Goal: Transaction & Acquisition: Purchase product/service

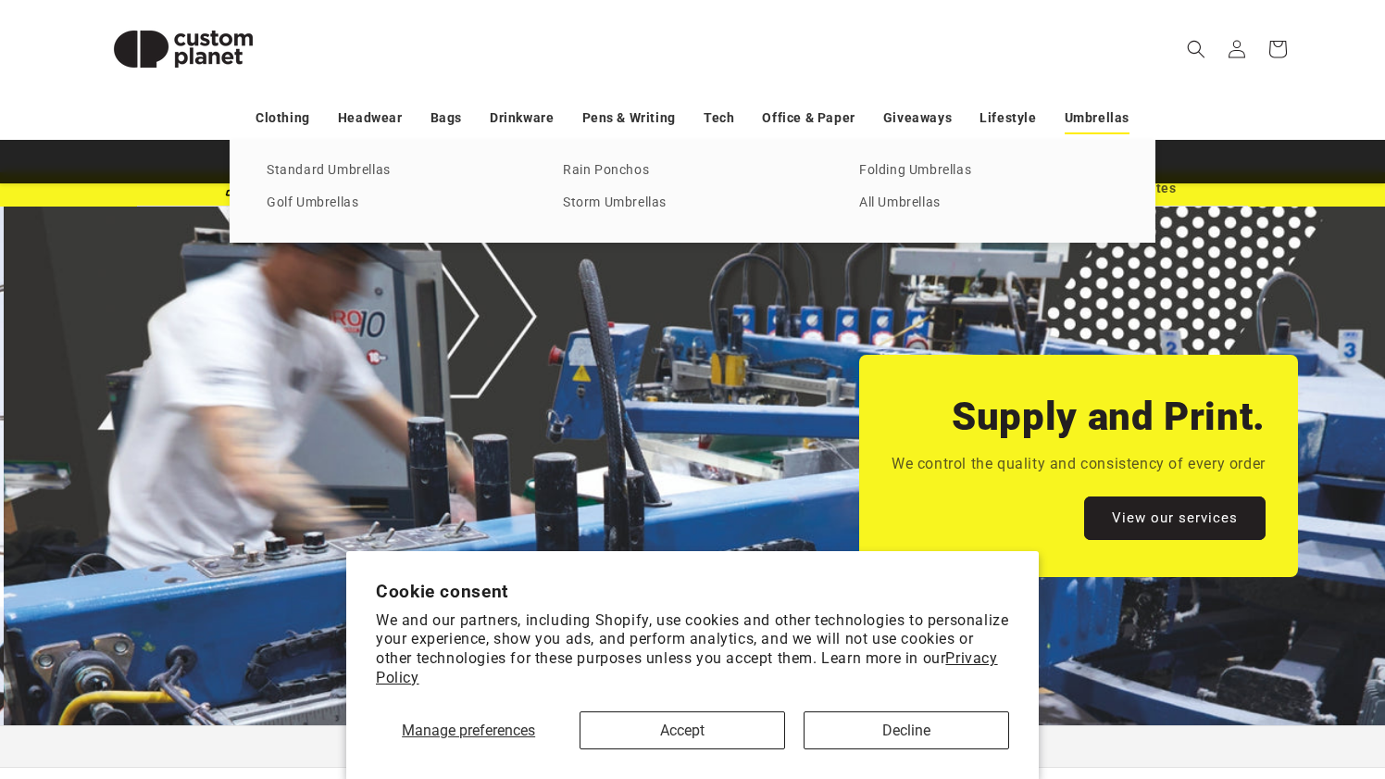
scroll to position [0, 2771]
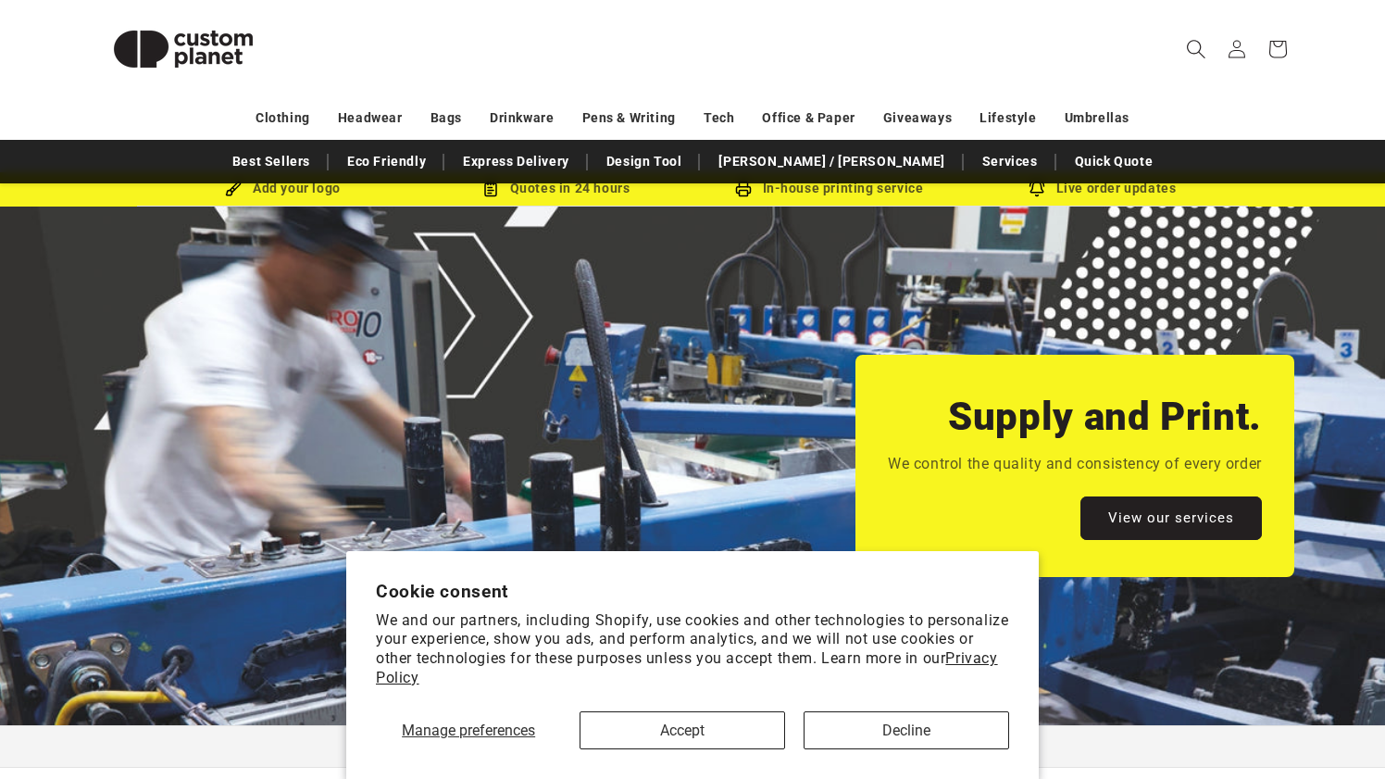
click at [1196, 48] on icon "Search" at bounding box center [1195, 48] width 19 height 19
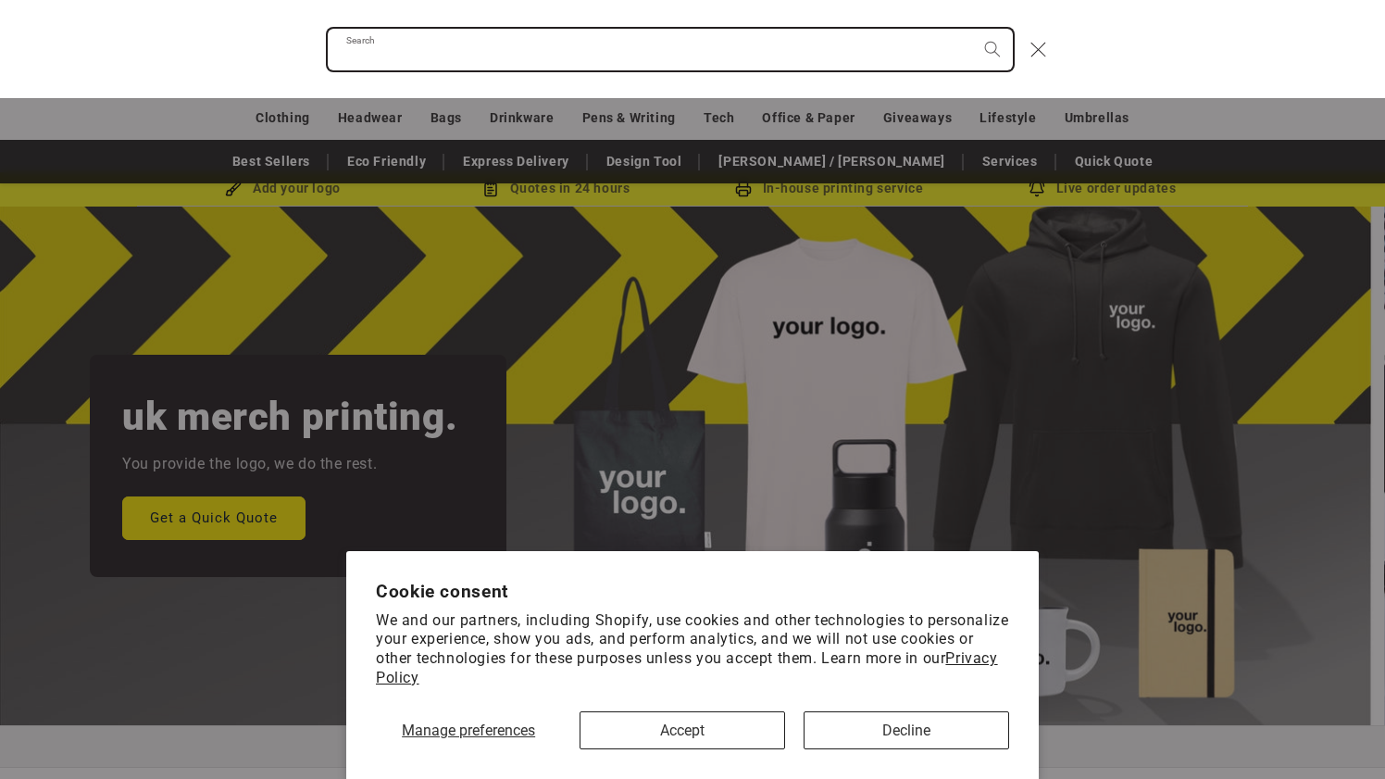
scroll to position [0, 0]
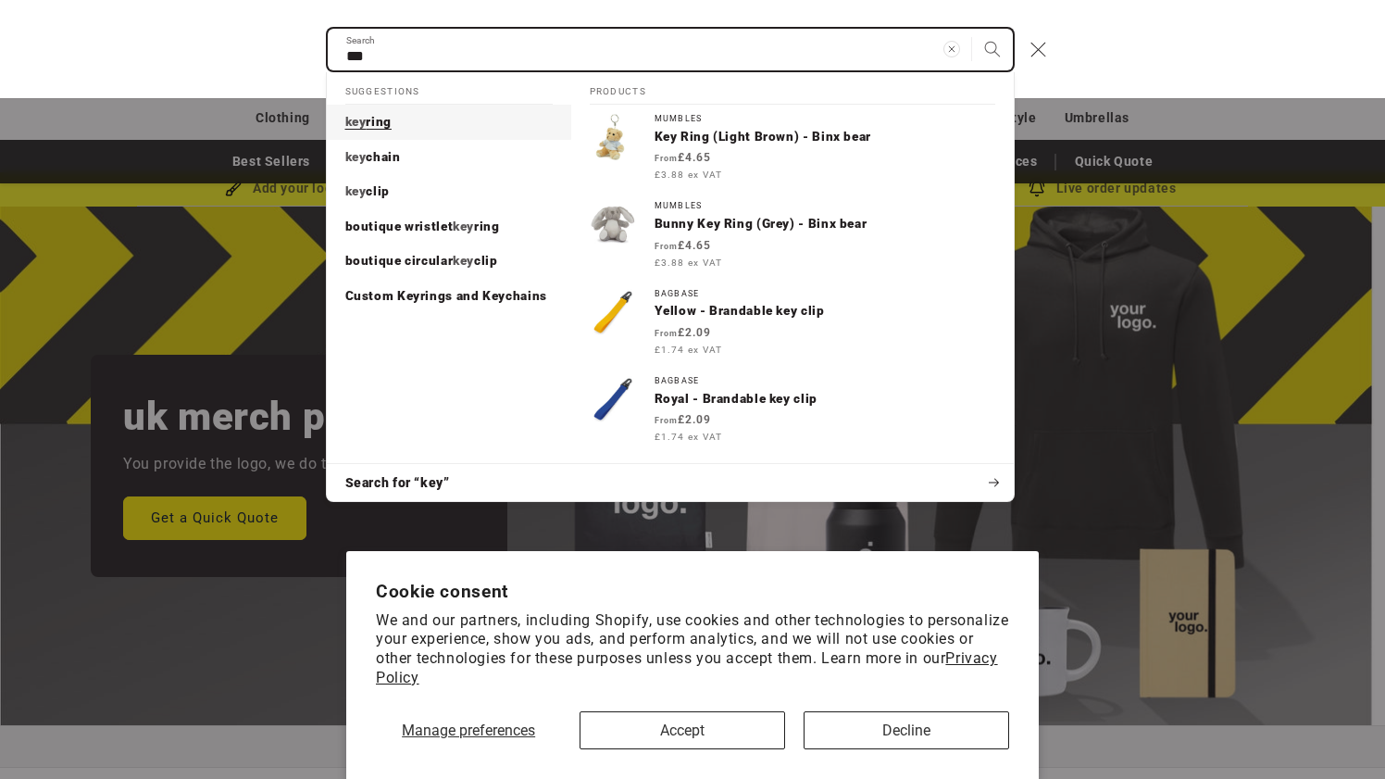
type input "***"
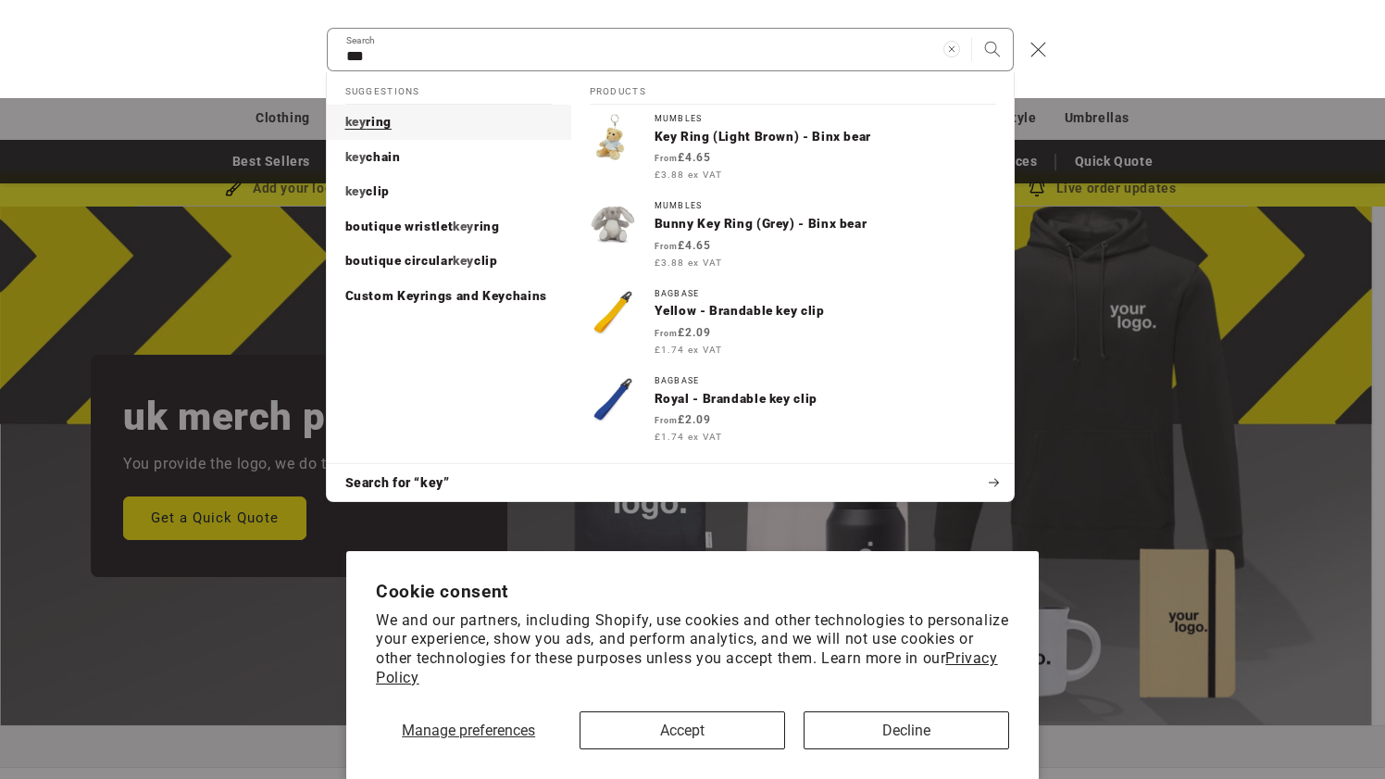
click at [369, 123] on span "ring" at bounding box center [379, 121] width 26 height 15
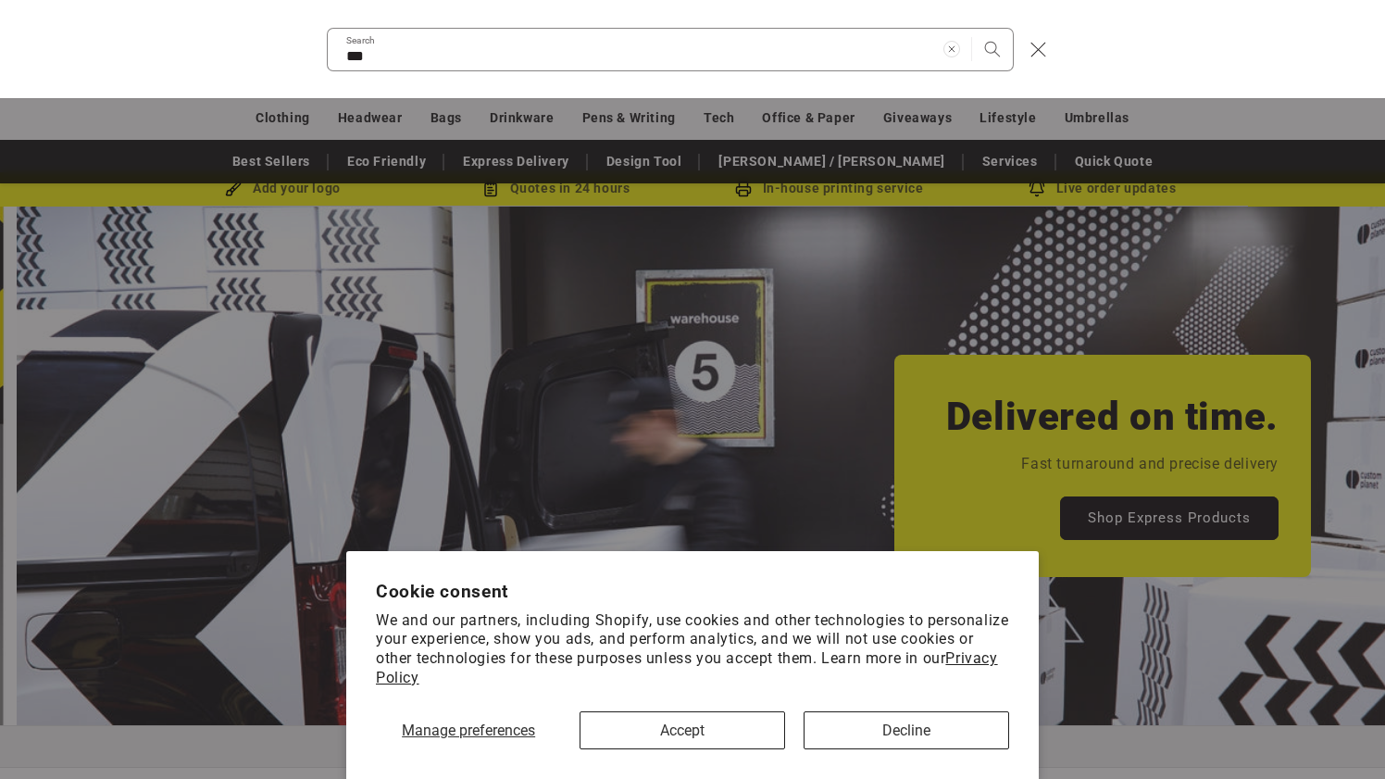
scroll to position [0, 1382]
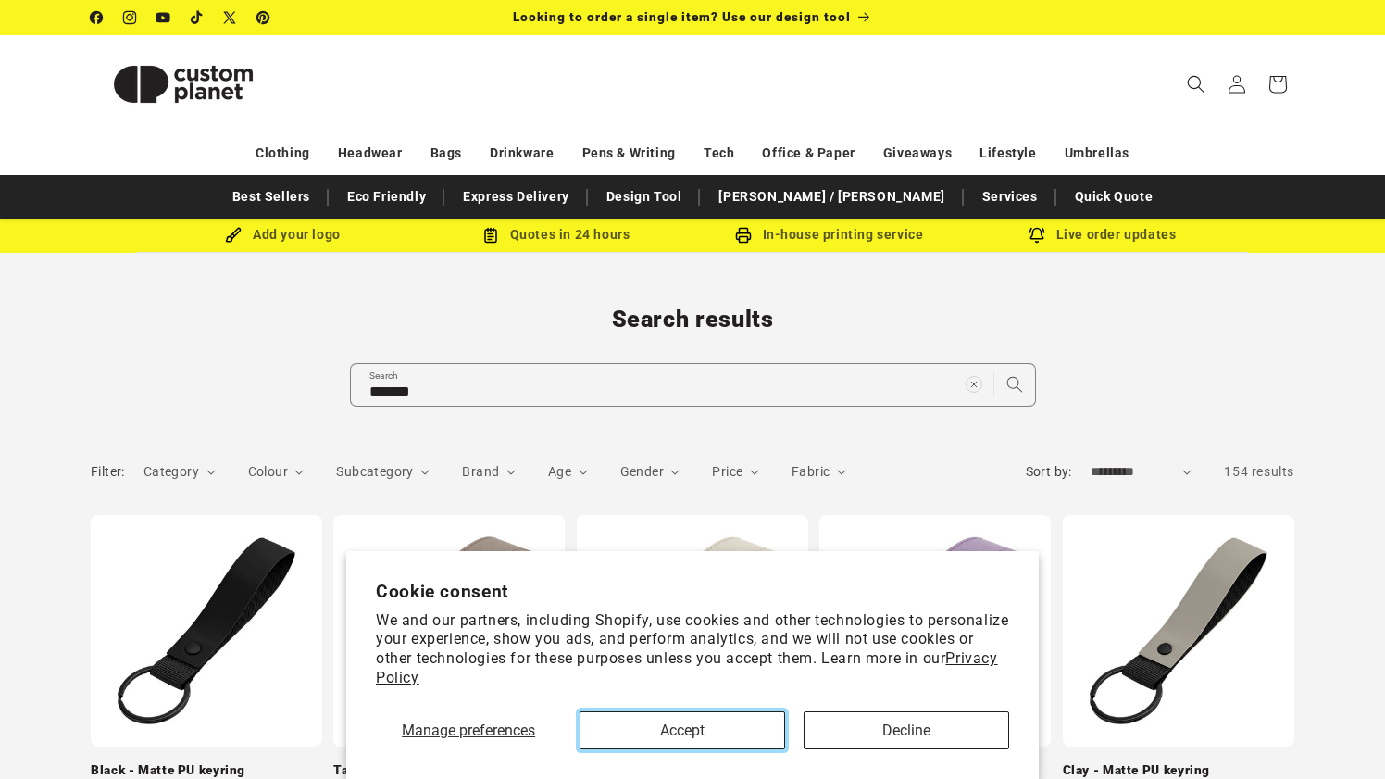
click at [740, 731] on button "Accept" at bounding box center [683, 730] width 206 height 38
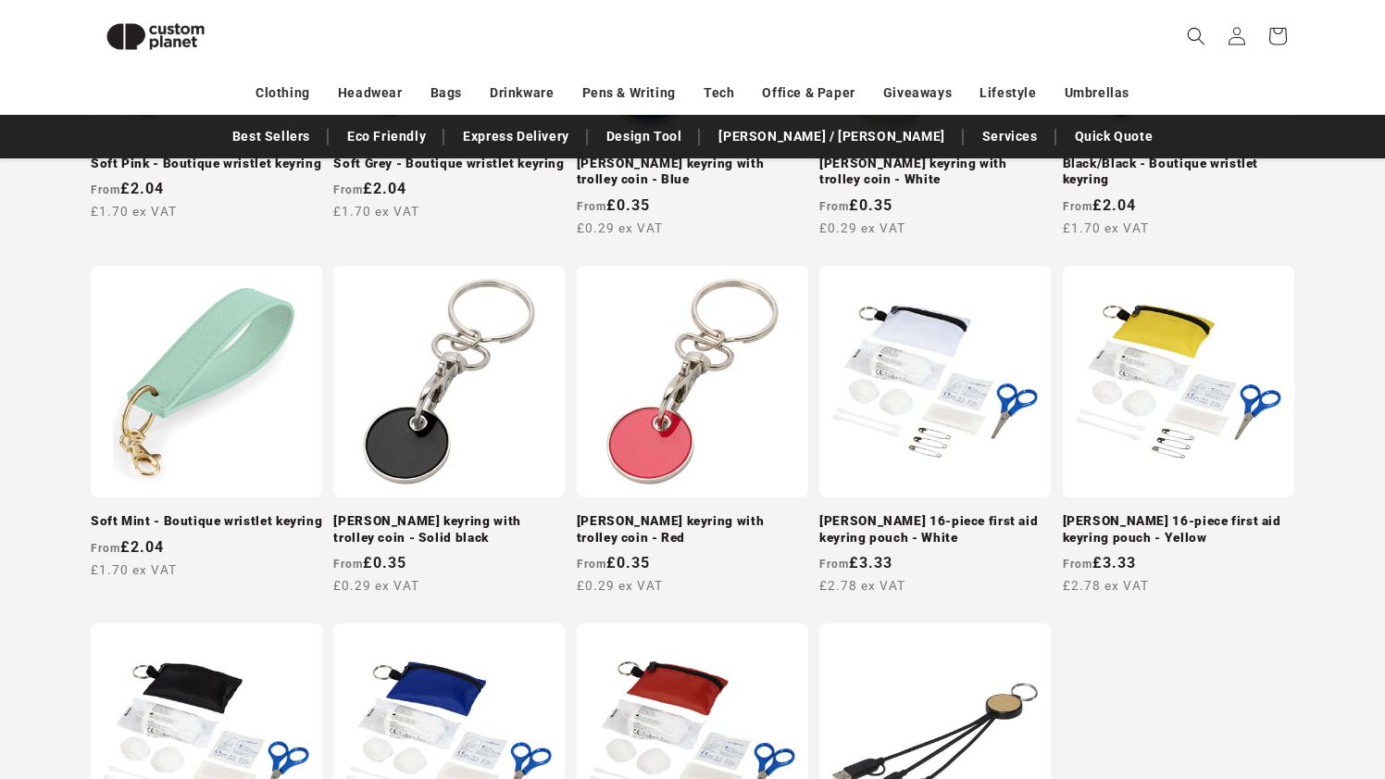
scroll to position [1247, 0]
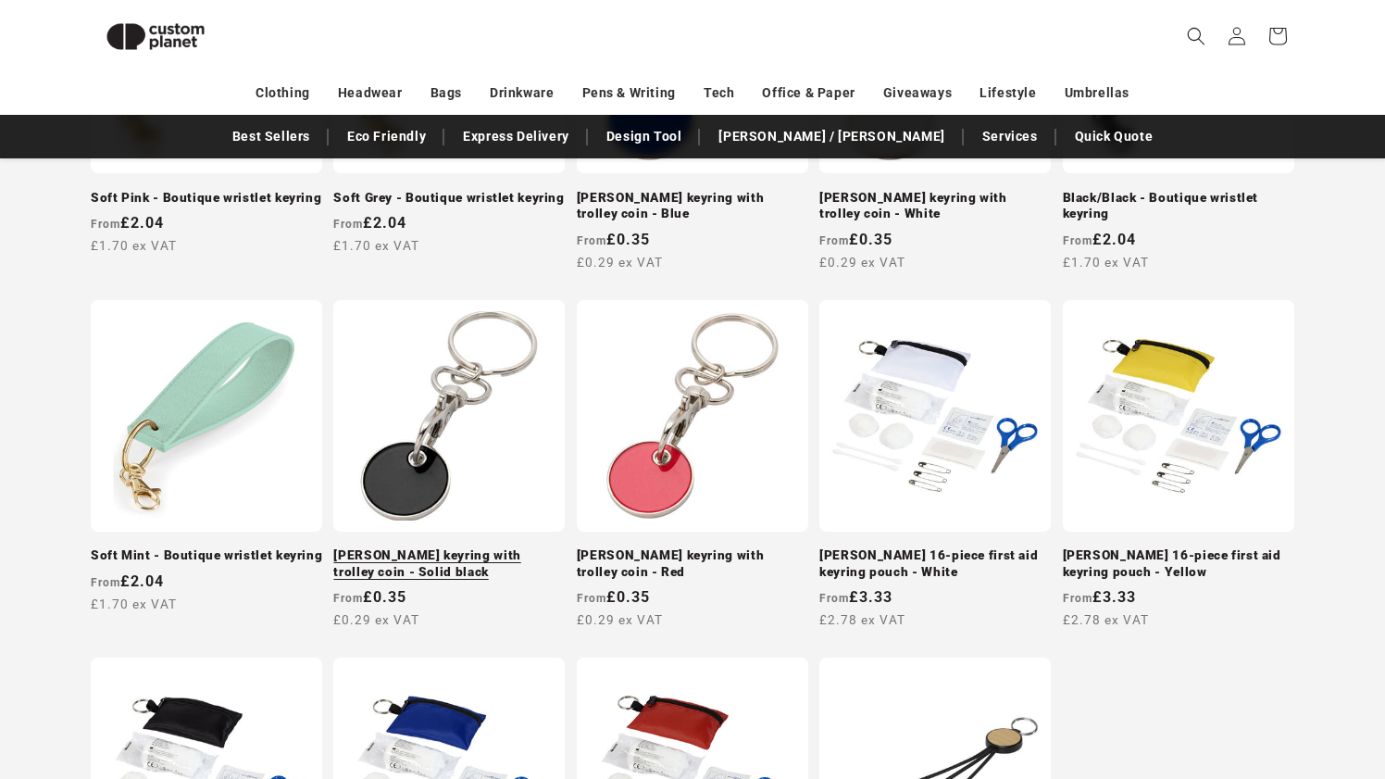
click at [411, 547] on link "[PERSON_NAME] keyring with trolley coin - Solid black" at bounding box center [449, 563] width 232 height 32
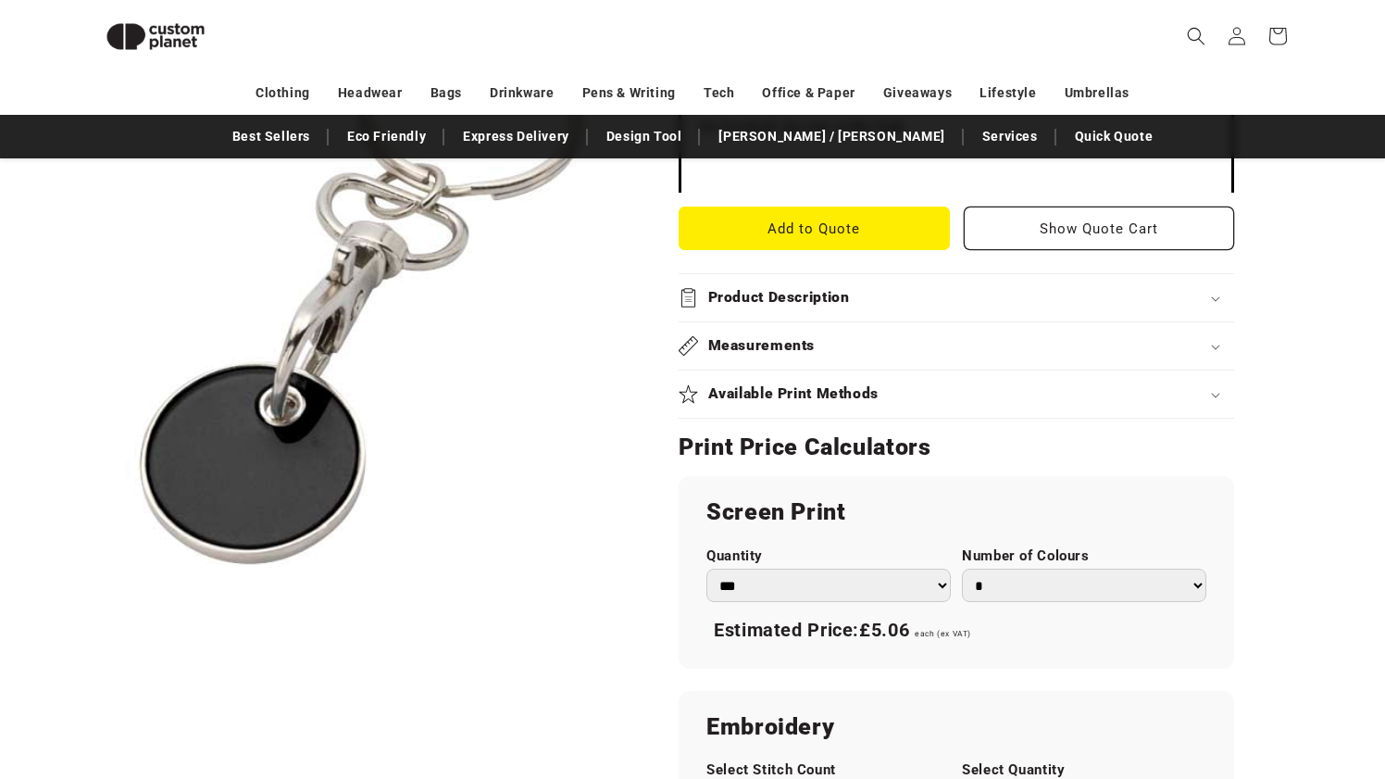
scroll to position [720, 0]
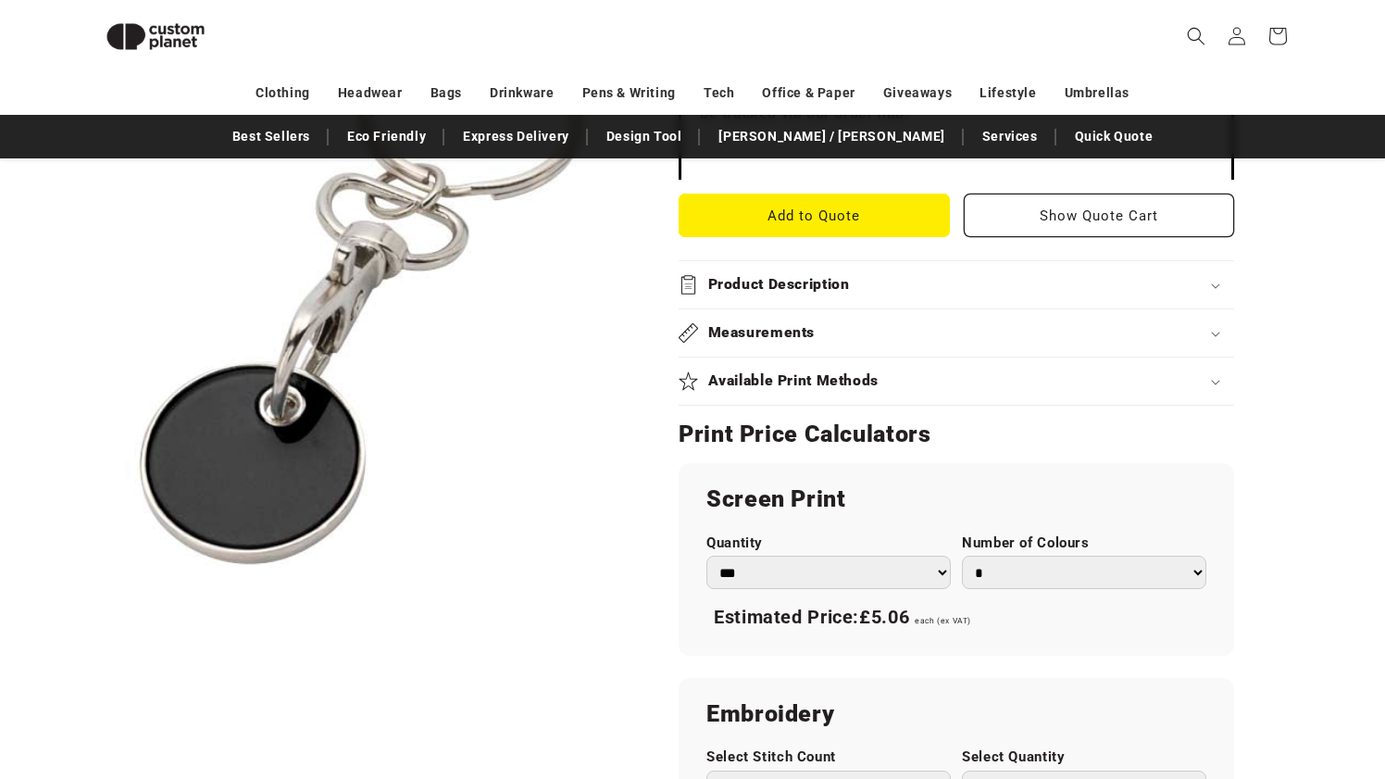
click at [735, 296] on summary "Product Description" at bounding box center [957, 284] width 556 height 47
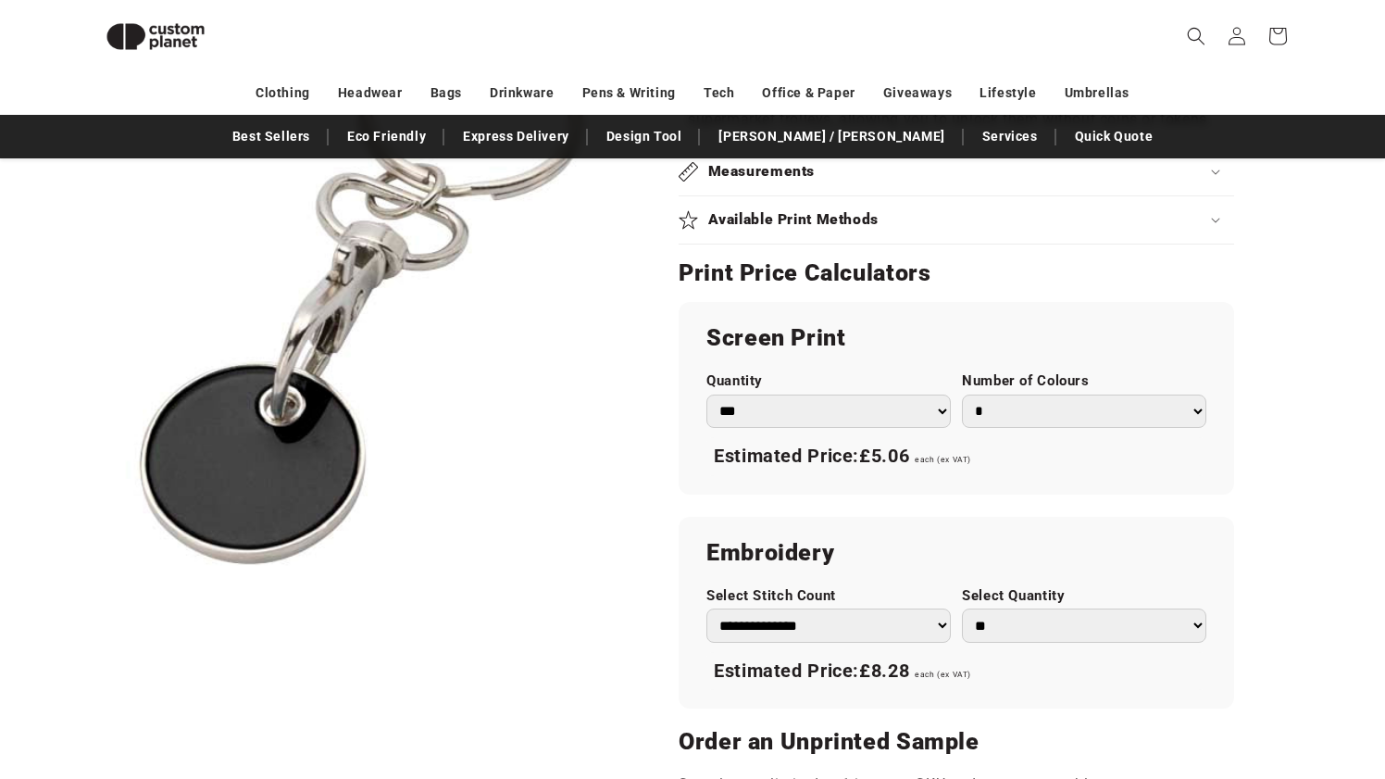
scroll to position [956, 0]
